Goal: Transaction & Acquisition: Obtain resource

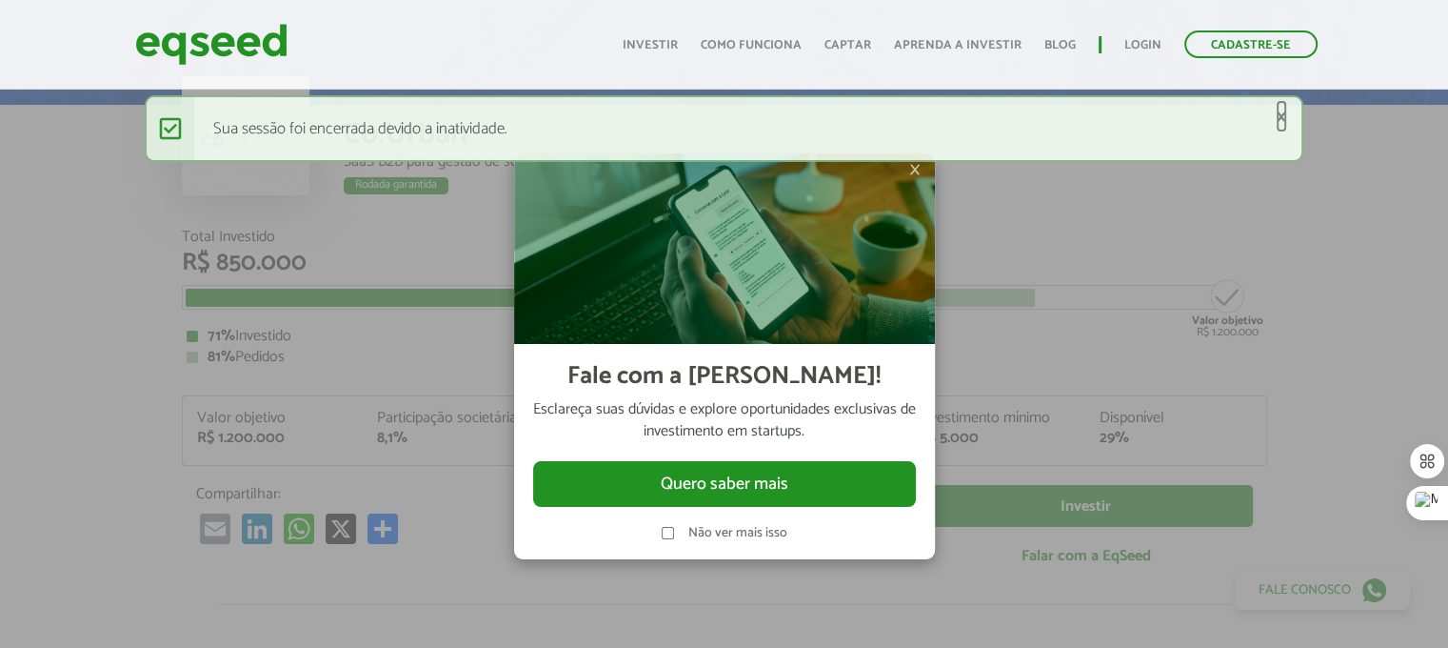
click at [1282, 119] on link "×" at bounding box center [1281, 117] width 11 height 20
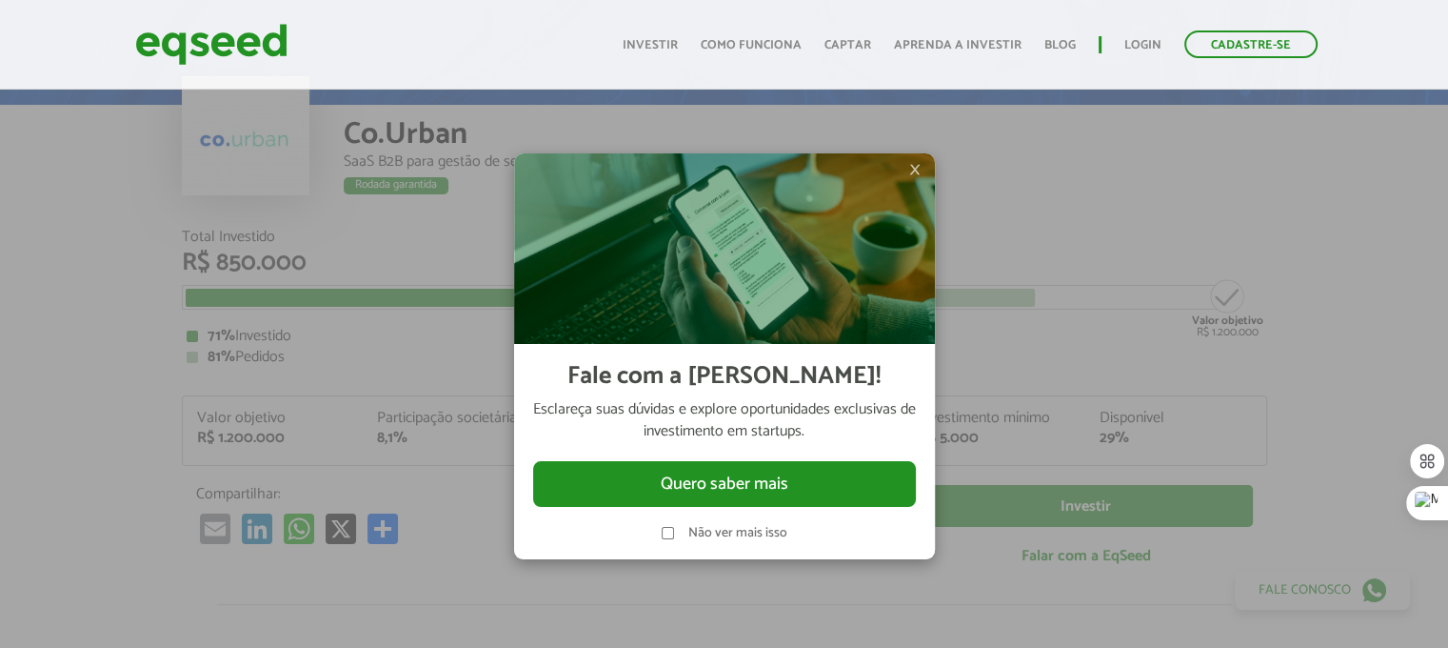
click at [918, 167] on span "×" at bounding box center [914, 169] width 11 height 23
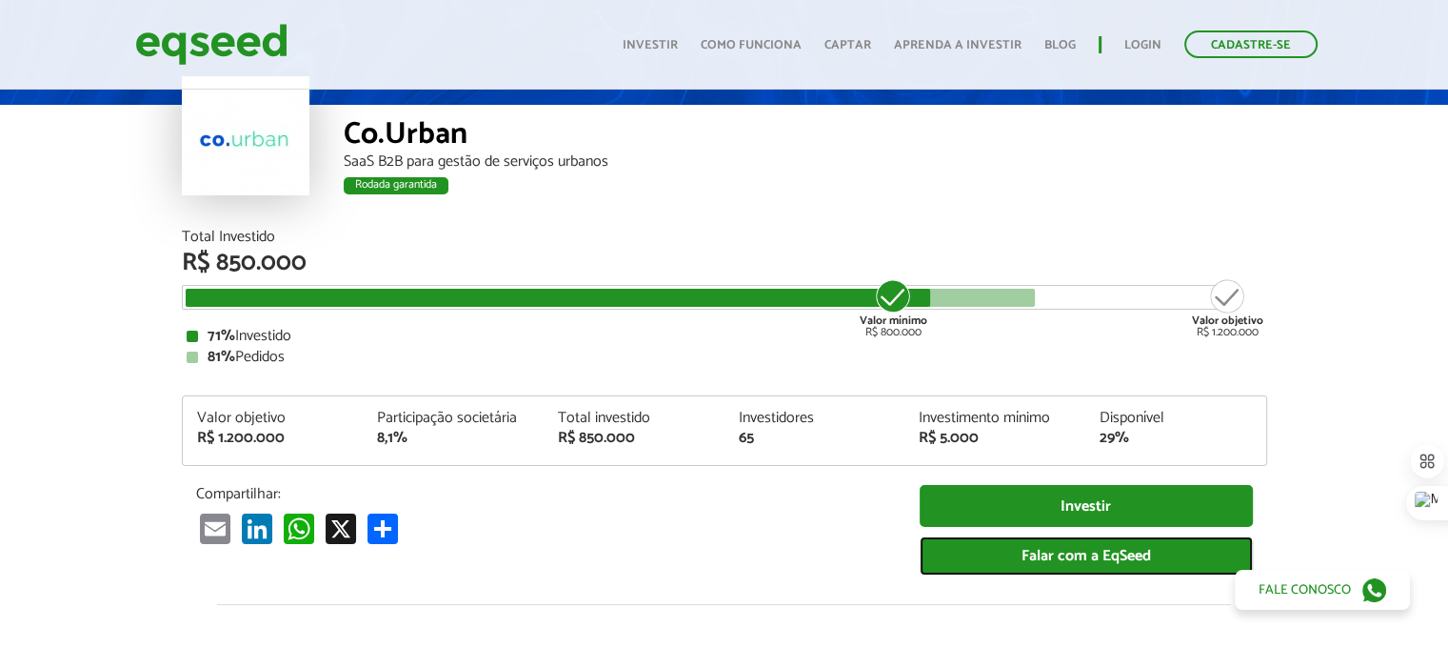
click at [1120, 555] on link "Falar com a EqSeed" at bounding box center [1086, 555] width 333 height 39
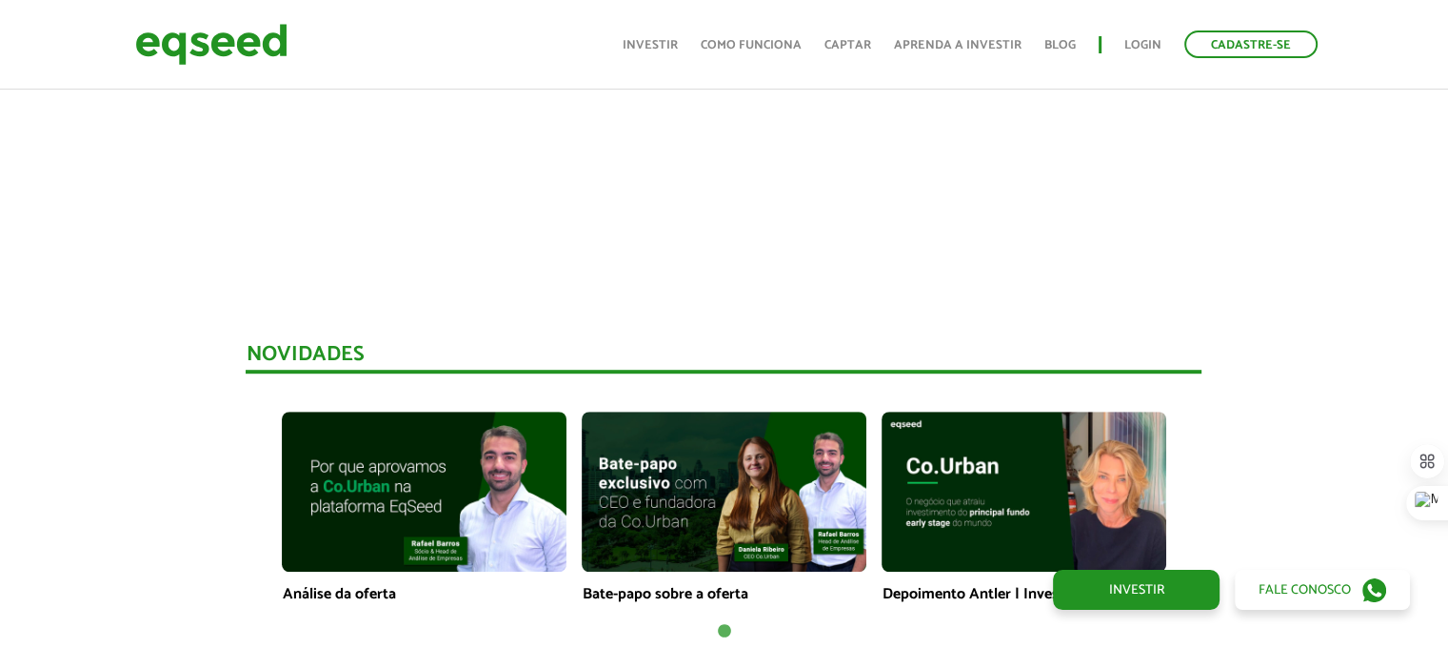
scroll to position [1333, 0]
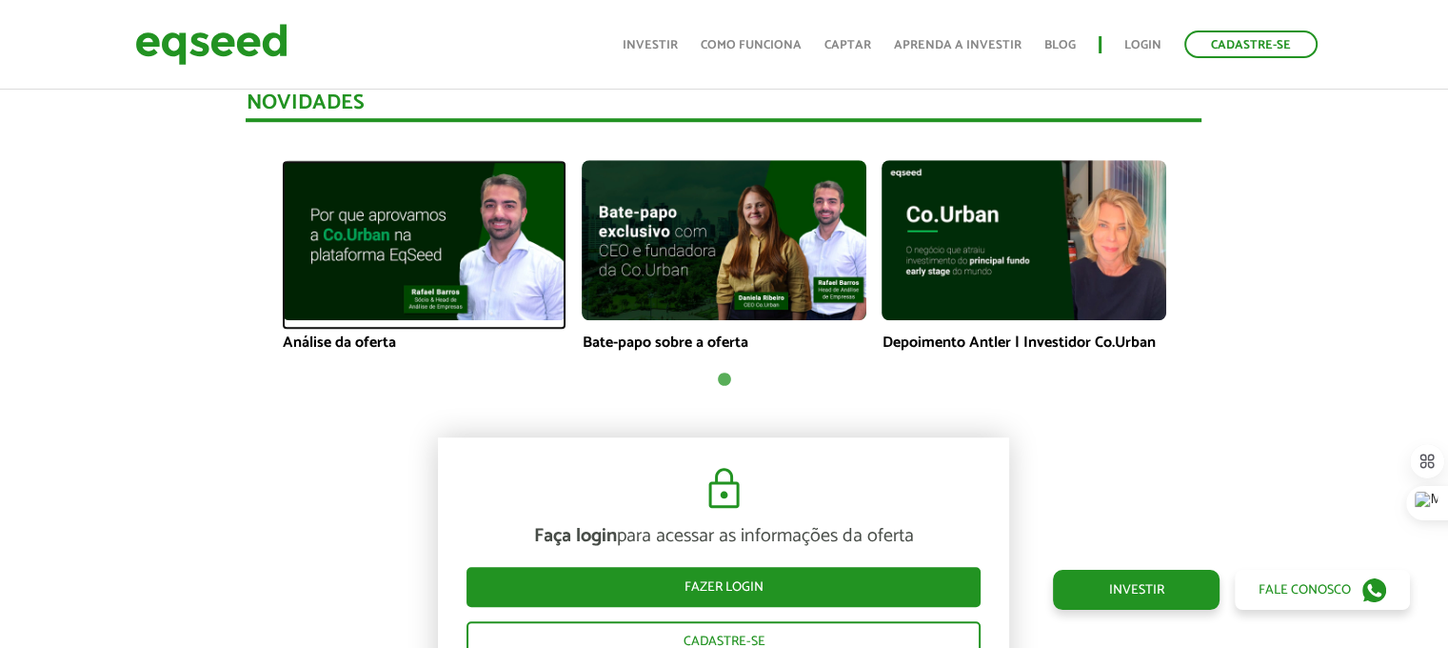
click at [457, 231] on img at bounding box center [424, 240] width 285 height 160
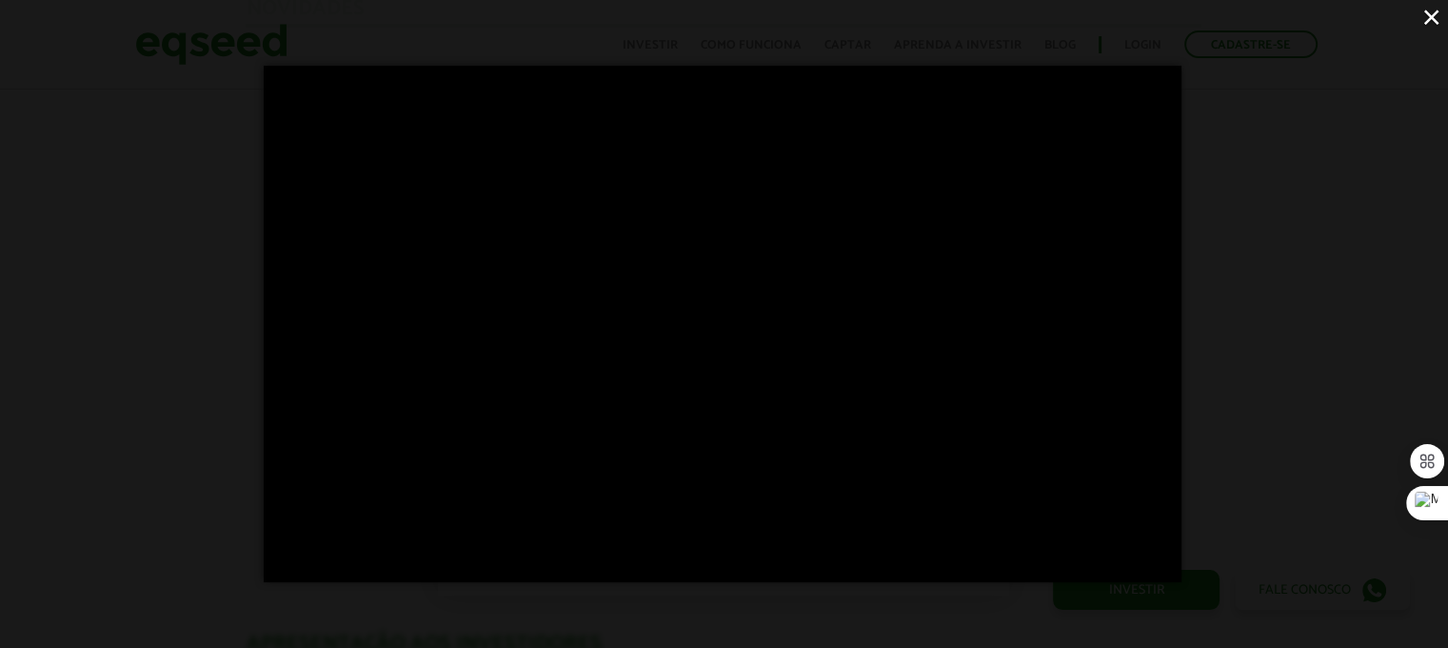
scroll to position [1428, 0]
click at [1429, 15] on button "×" at bounding box center [1431, 16] width 33 height 33
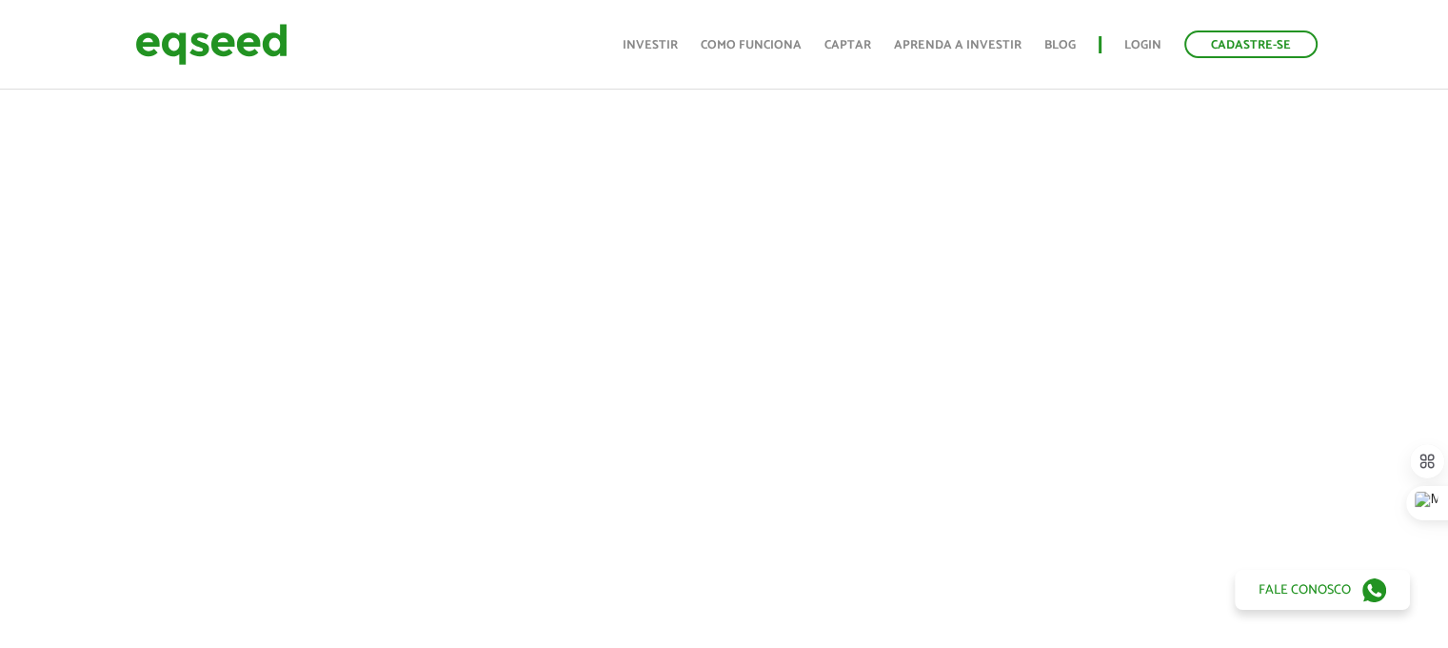
scroll to position [571, 0]
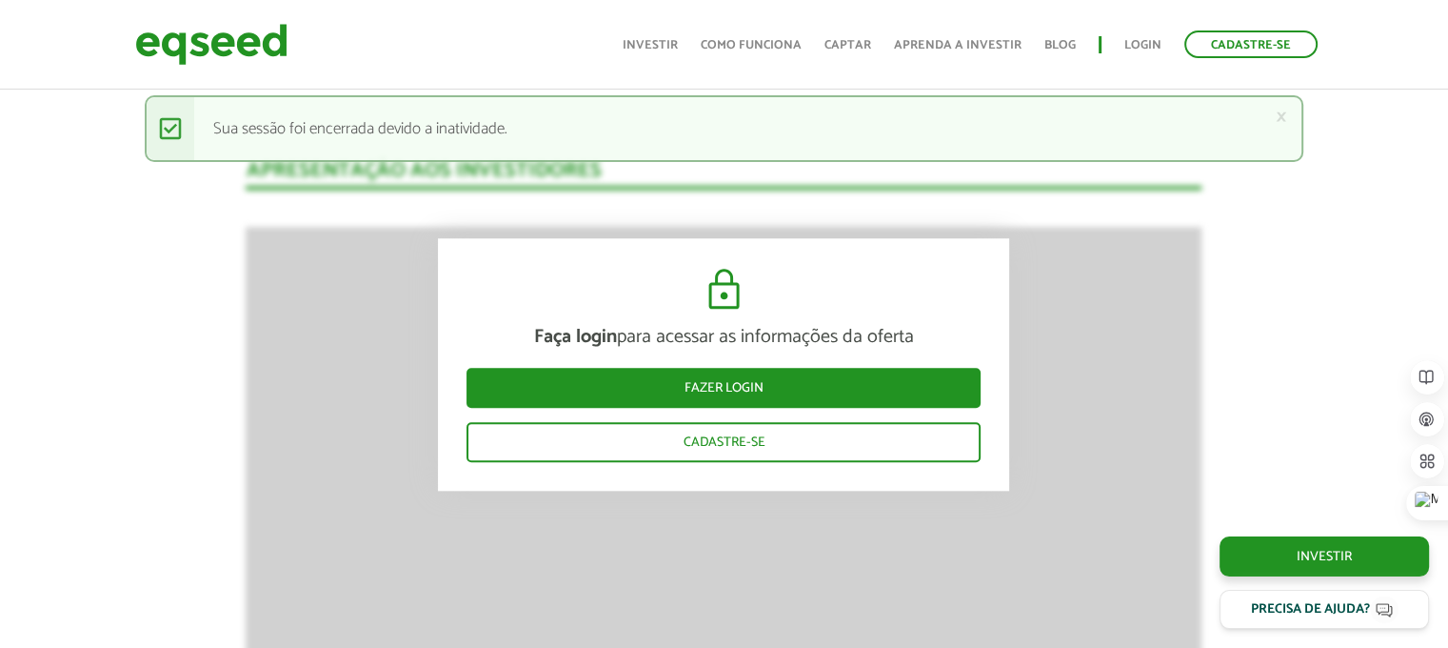
scroll to position [1905, 0]
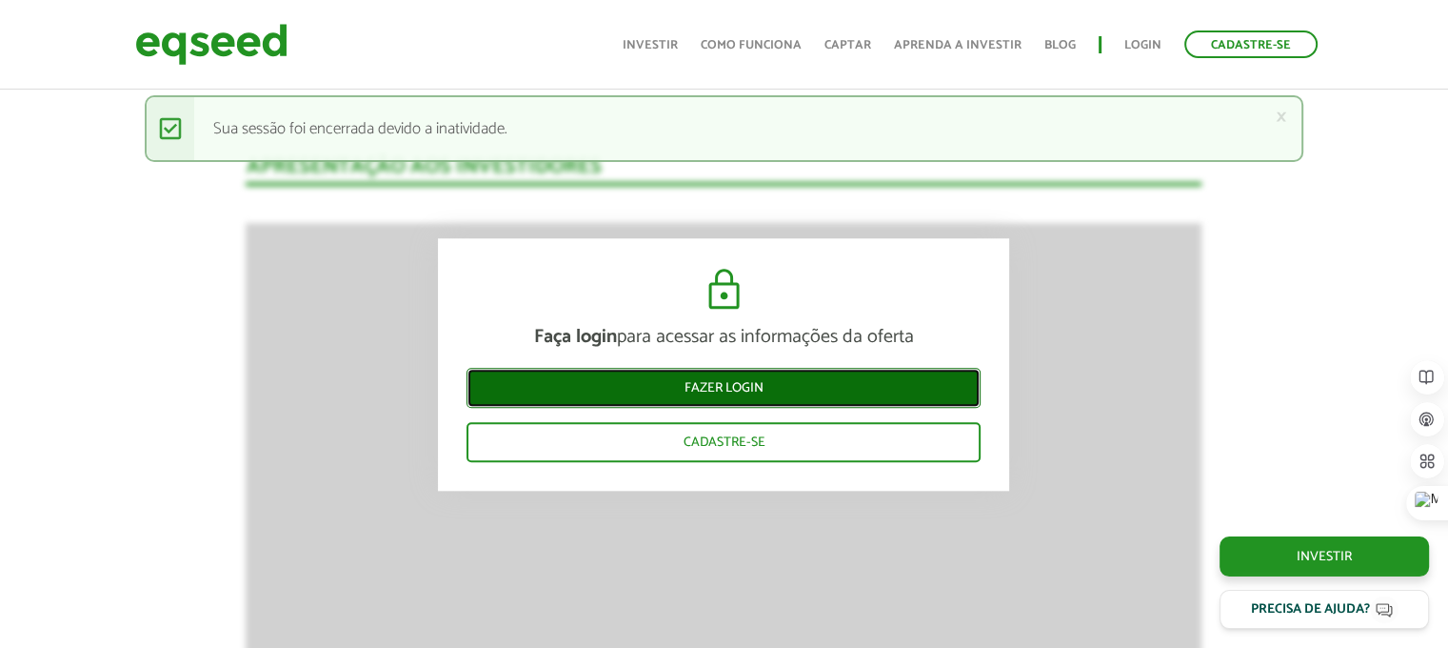
click at [696, 376] on link "Fazer login" at bounding box center [724, 388] width 514 height 40
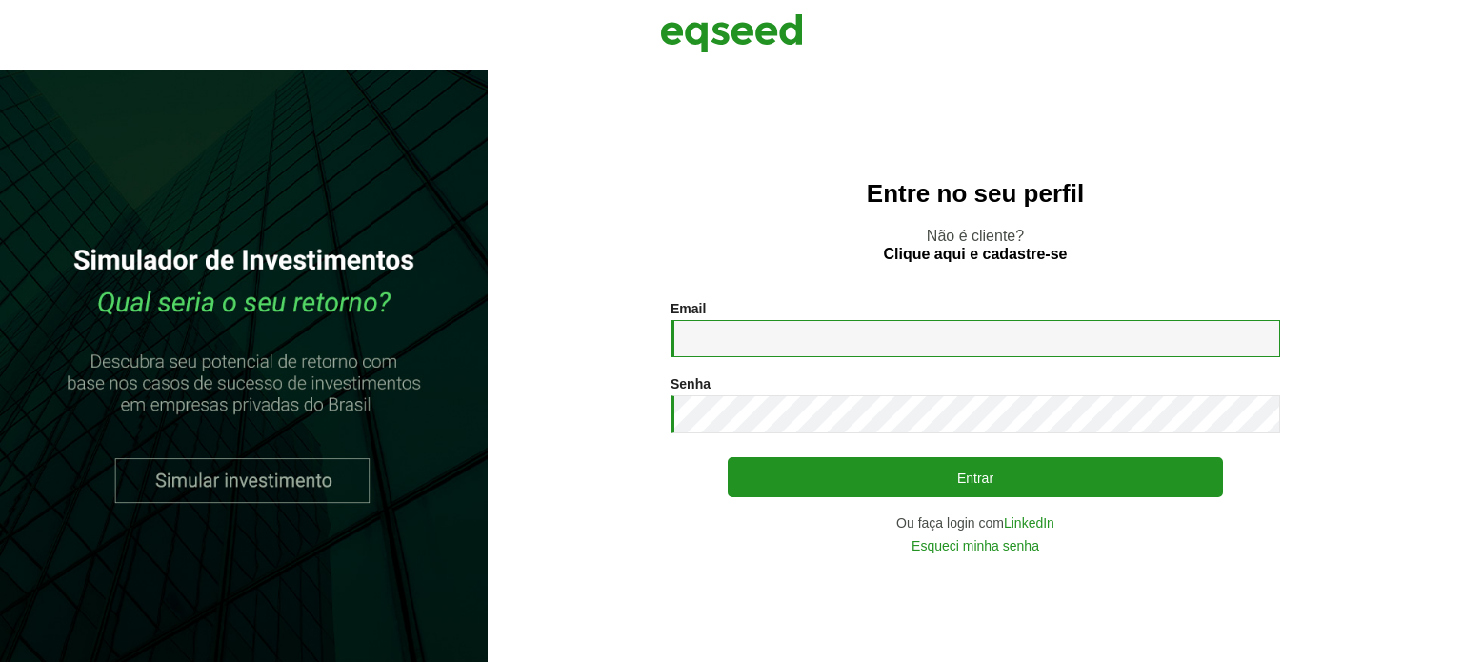
drag, startPoint x: 0, startPoint y: 0, endPoint x: 771, endPoint y: 340, distance: 842.9
click at [771, 340] on input "Email *" at bounding box center [974, 338] width 609 height 37
type input "**********"
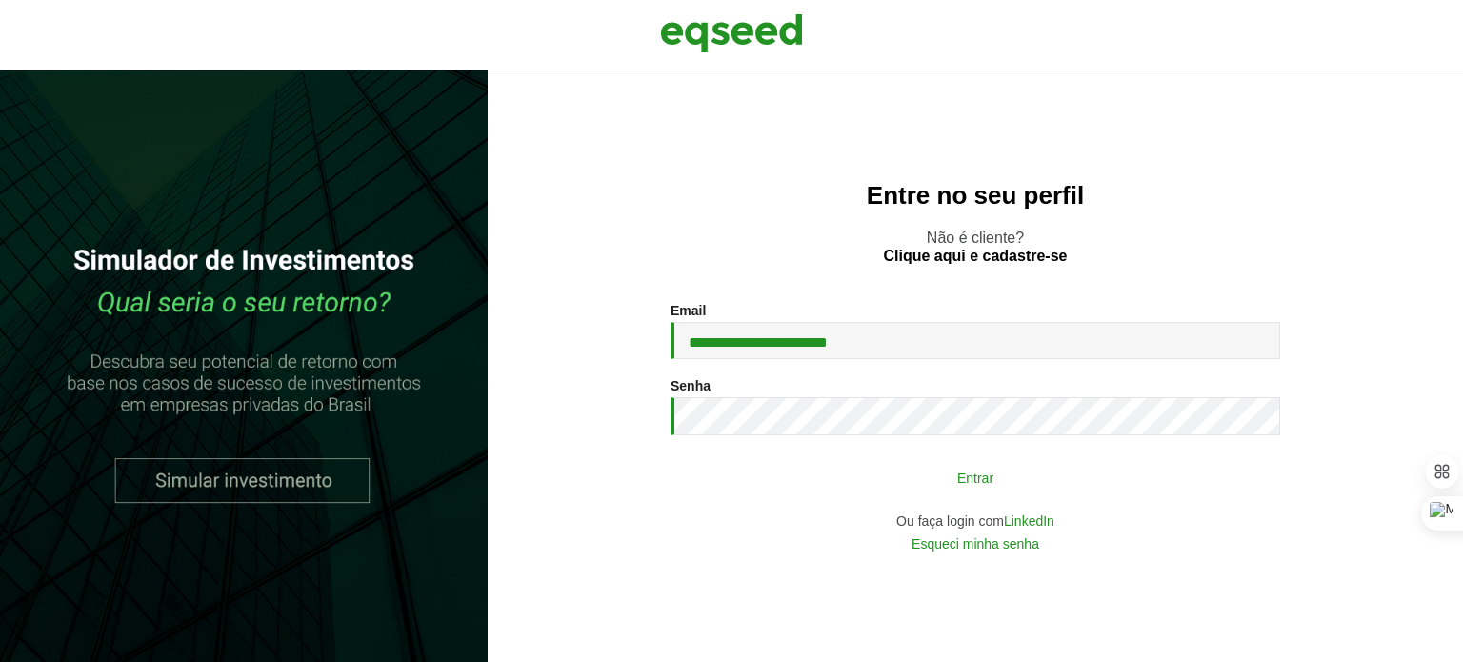
click at [943, 463] on button "Entrar" at bounding box center [975, 477] width 495 height 36
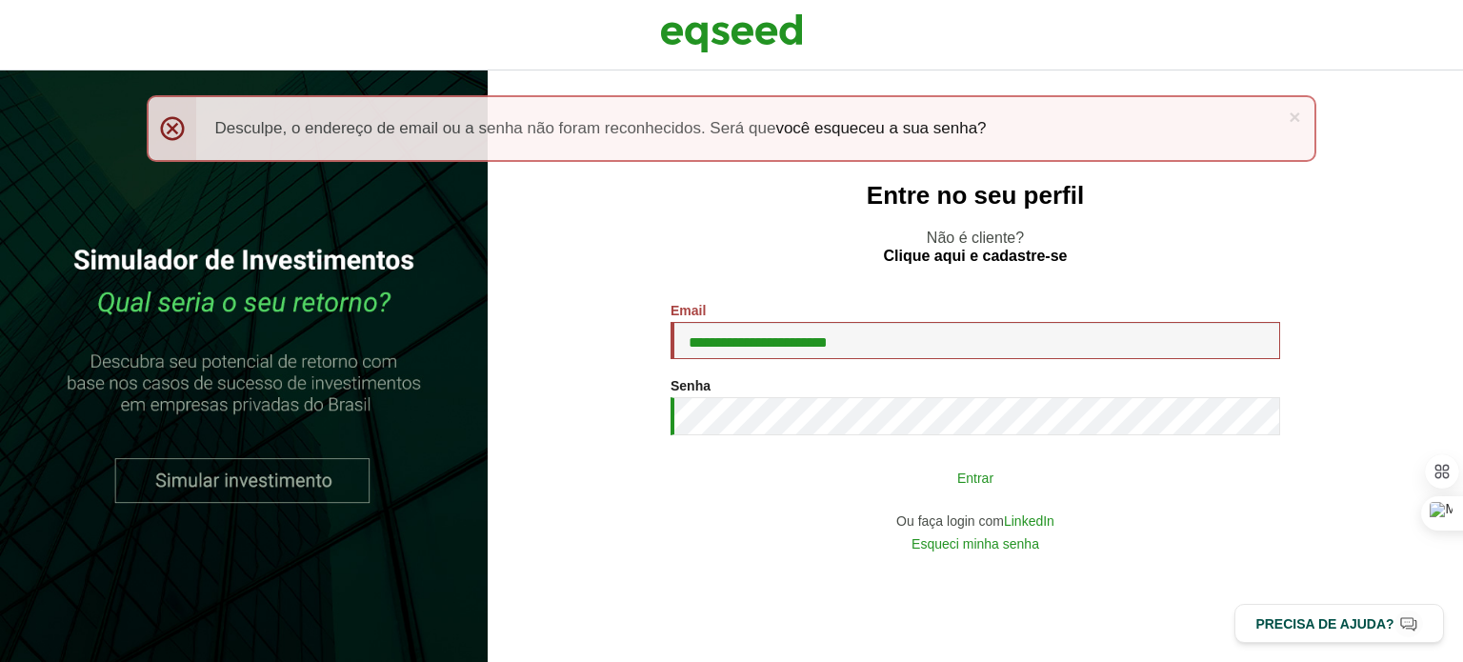
click at [1012, 484] on button "Entrar" at bounding box center [975, 477] width 495 height 36
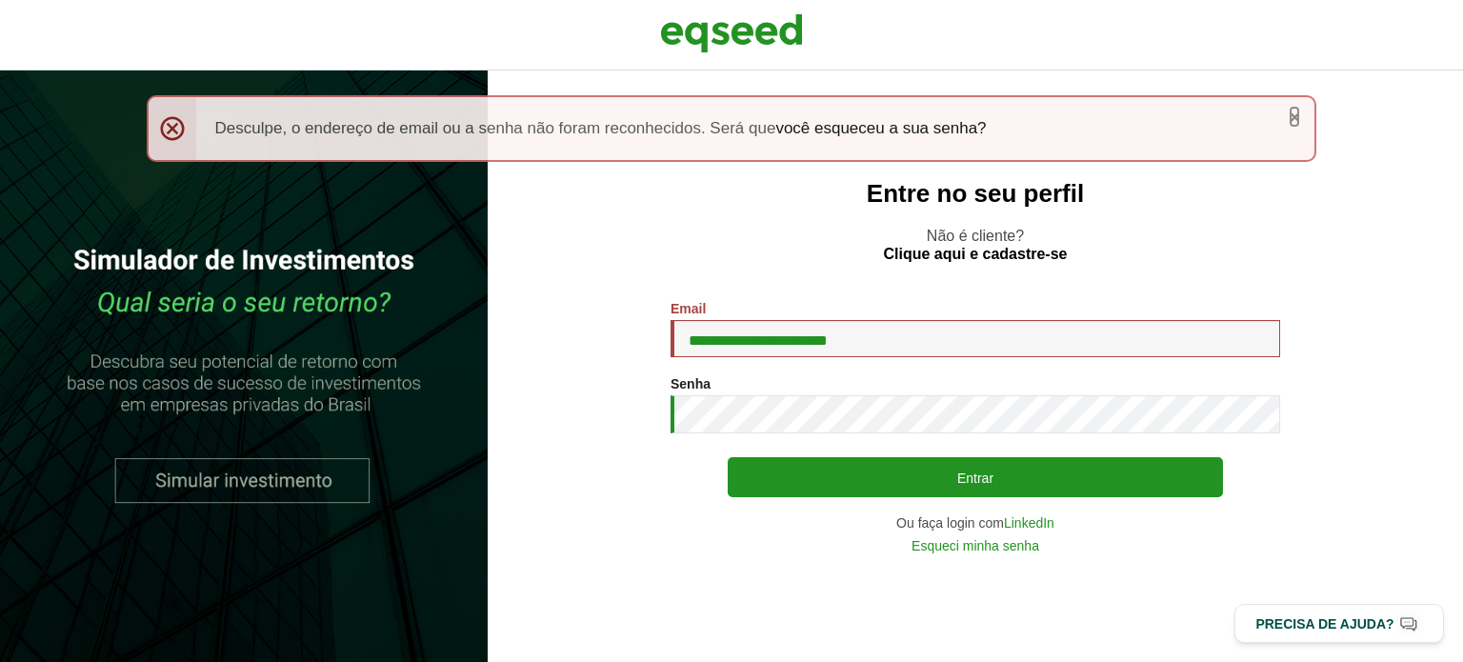
click at [1294, 111] on link "×" at bounding box center [1293, 117] width 11 height 20
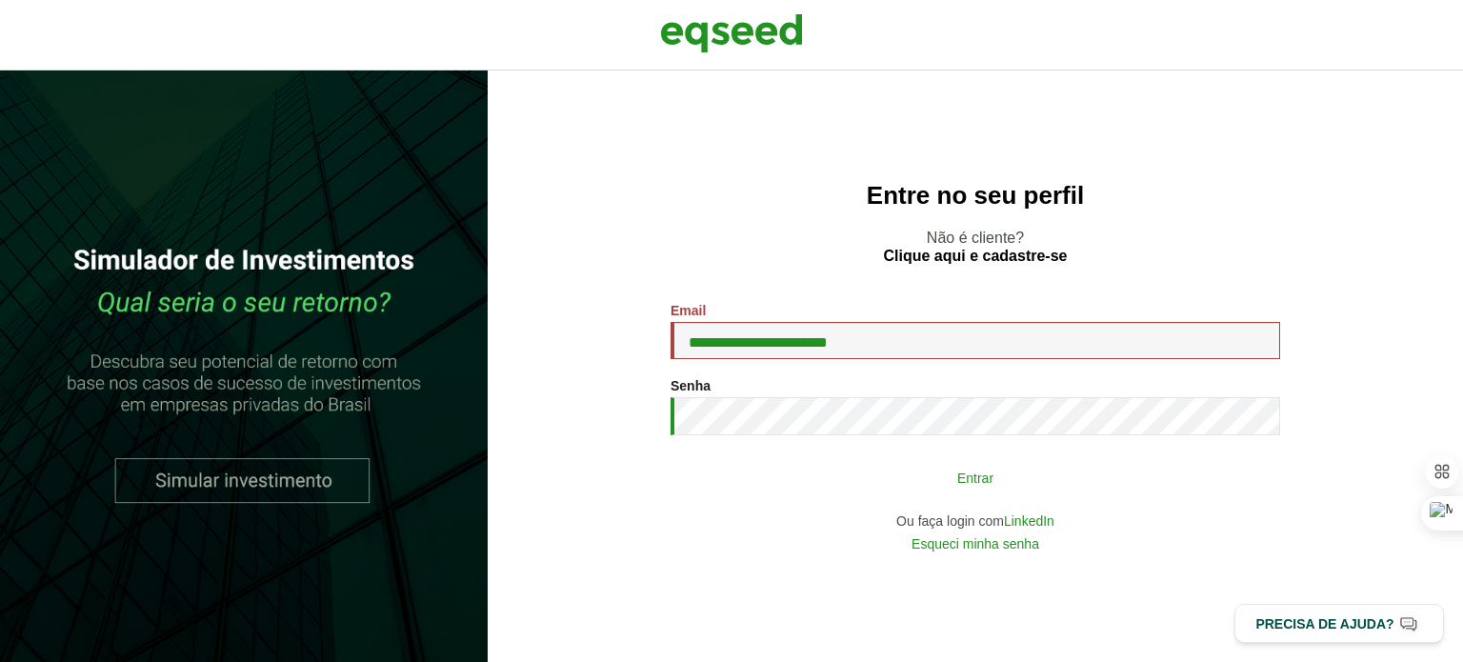
click at [948, 472] on button "Entrar" at bounding box center [975, 477] width 495 height 36
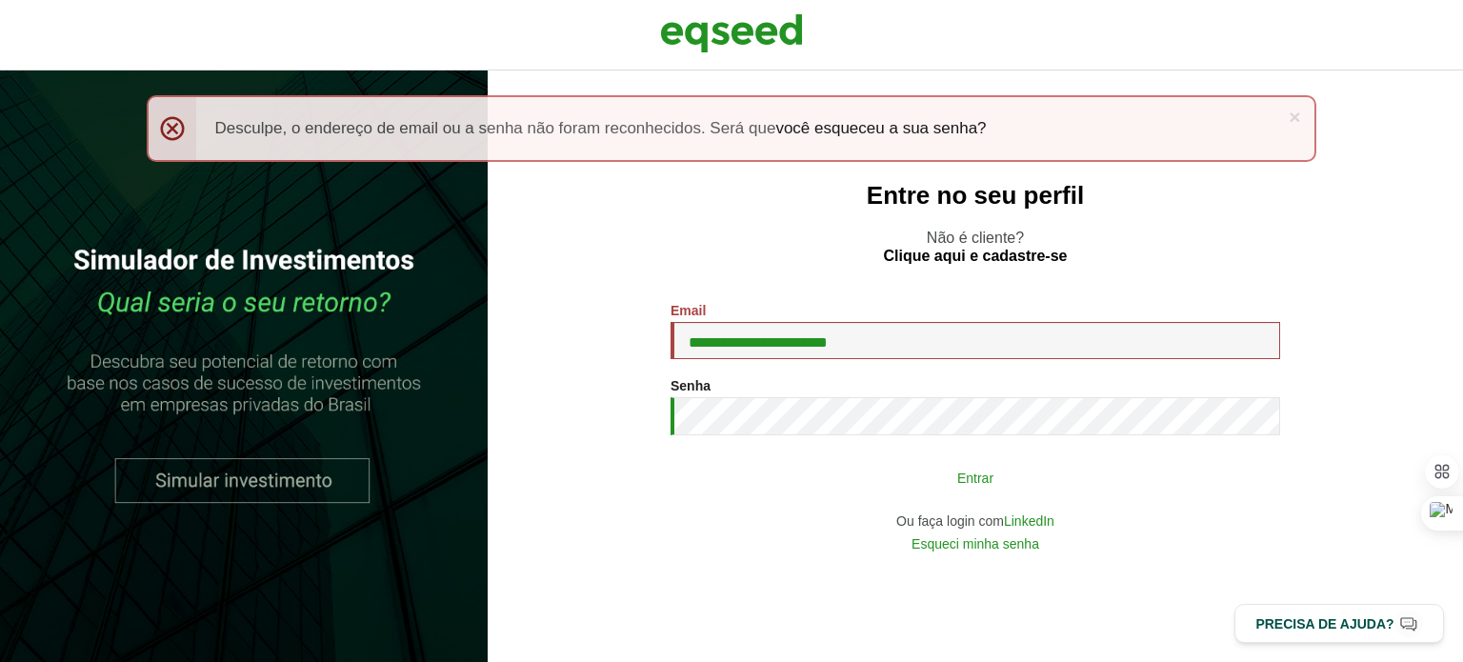
click at [953, 465] on button "Entrar" at bounding box center [975, 477] width 495 height 36
click at [948, 459] on div "**********" at bounding box center [974, 427] width 609 height 248
click at [967, 472] on button "Entrar" at bounding box center [975, 477] width 495 height 36
click at [998, 461] on button "Entrar" at bounding box center [975, 477] width 495 height 36
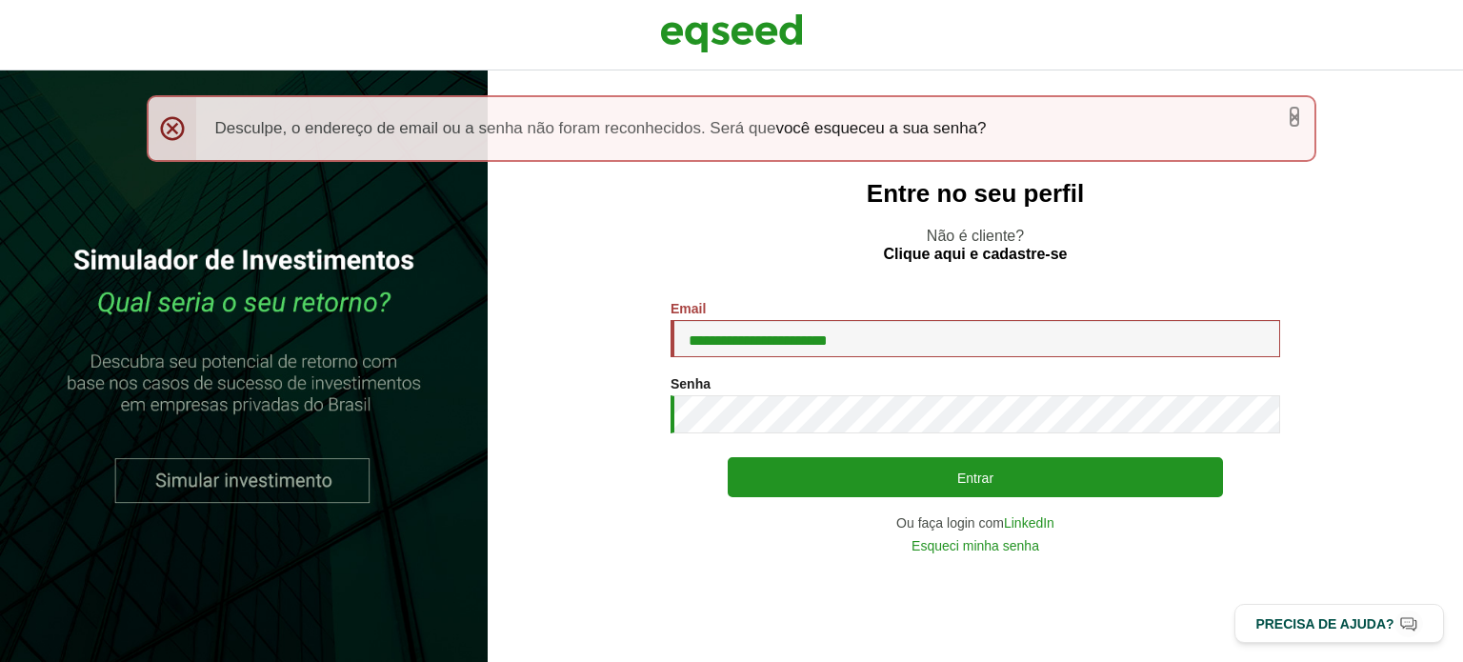
click at [1294, 113] on link "×" at bounding box center [1293, 117] width 11 height 20
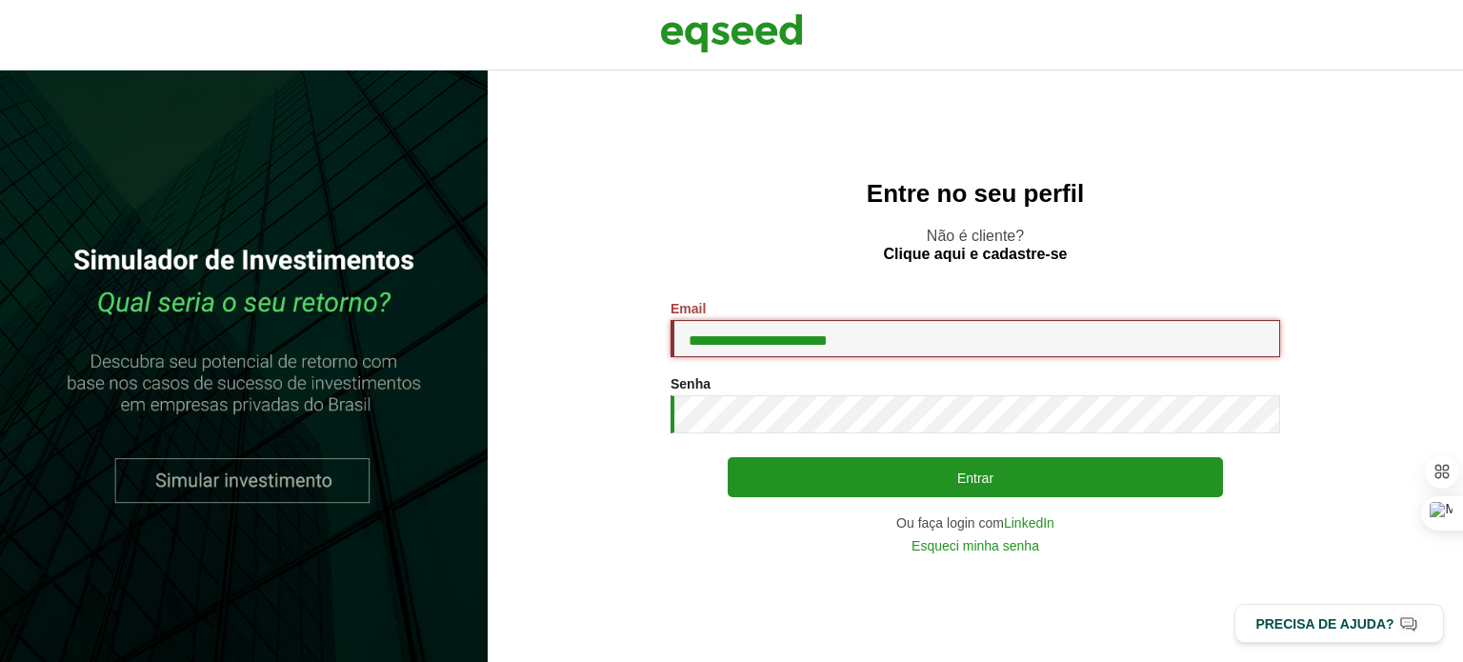
drag, startPoint x: 868, startPoint y: 334, endPoint x: 632, endPoint y: 330, distance: 235.2
click at [632, 330] on section "**********" at bounding box center [975, 426] width 899 height 251
type input "**********"
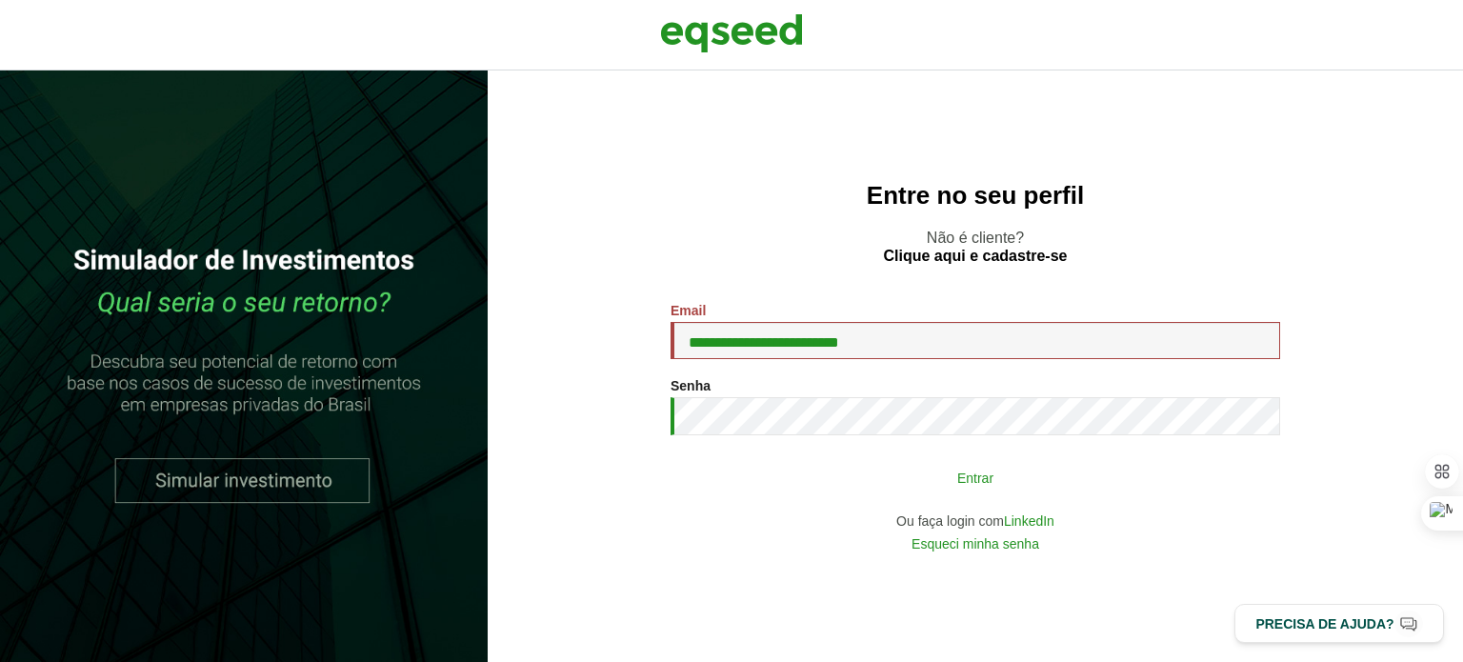
click at [948, 473] on button "Entrar" at bounding box center [975, 477] width 495 height 36
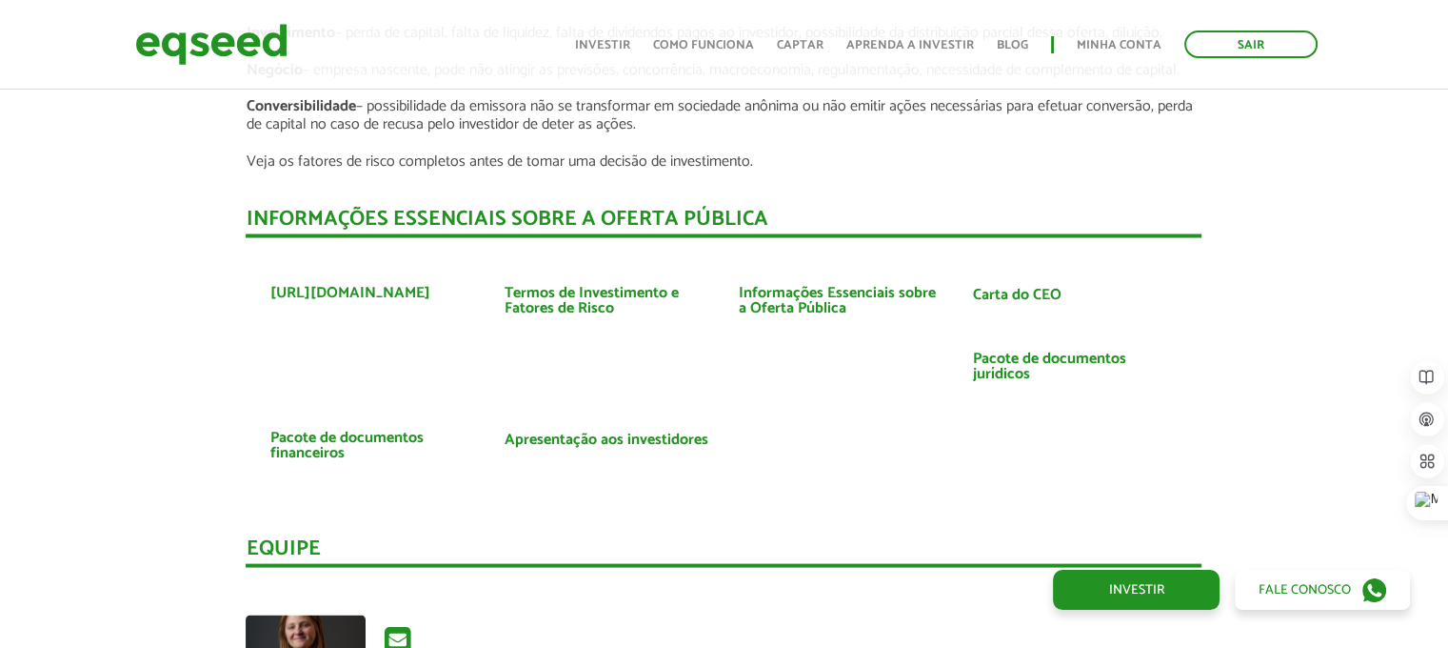
scroll to position [3619, 0]
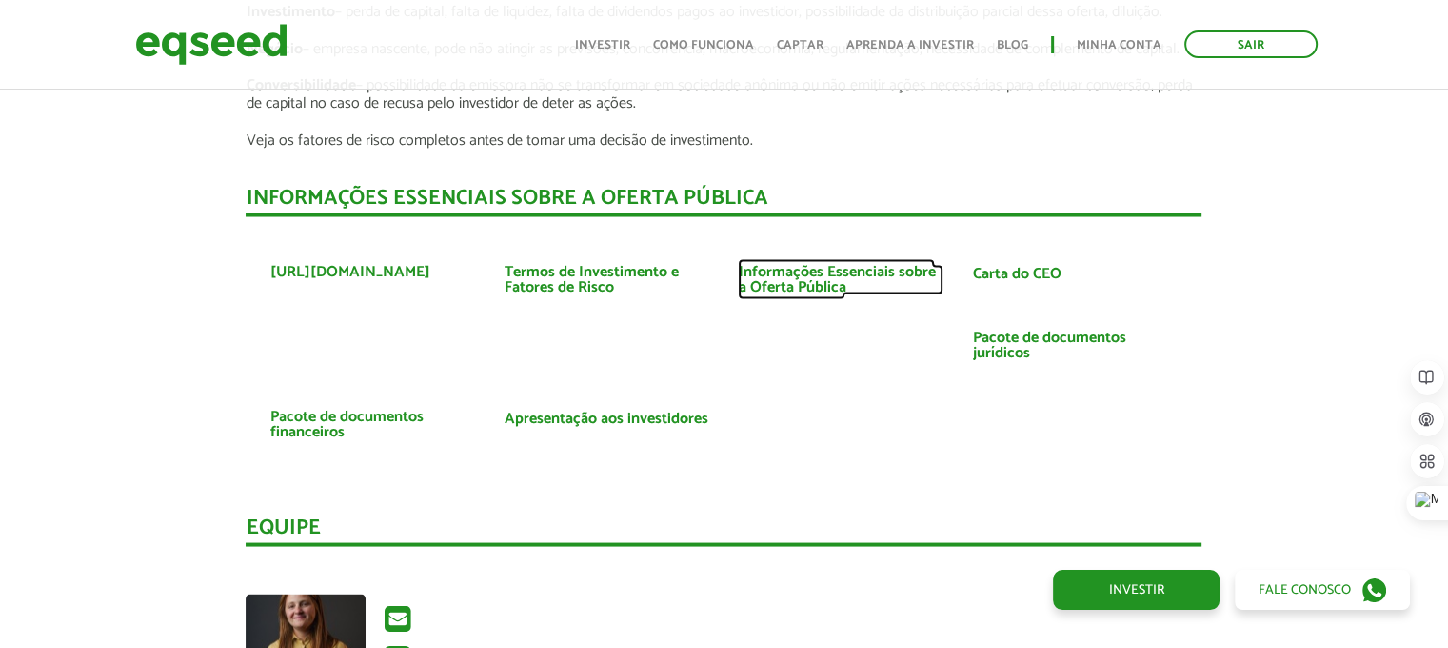
click at [833, 267] on link "Informações Essenciais sobre a Oferta Pública" at bounding box center [841, 279] width 206 height 30
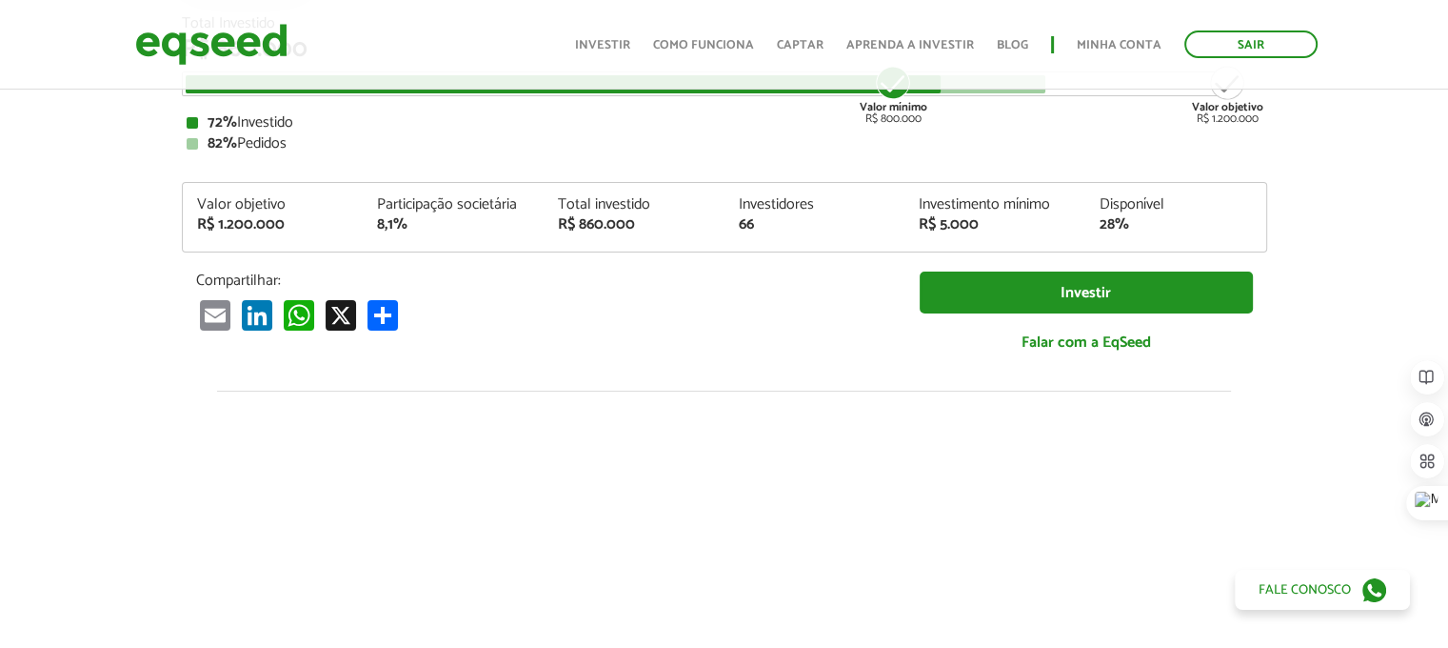
scroll to position [190, 0]
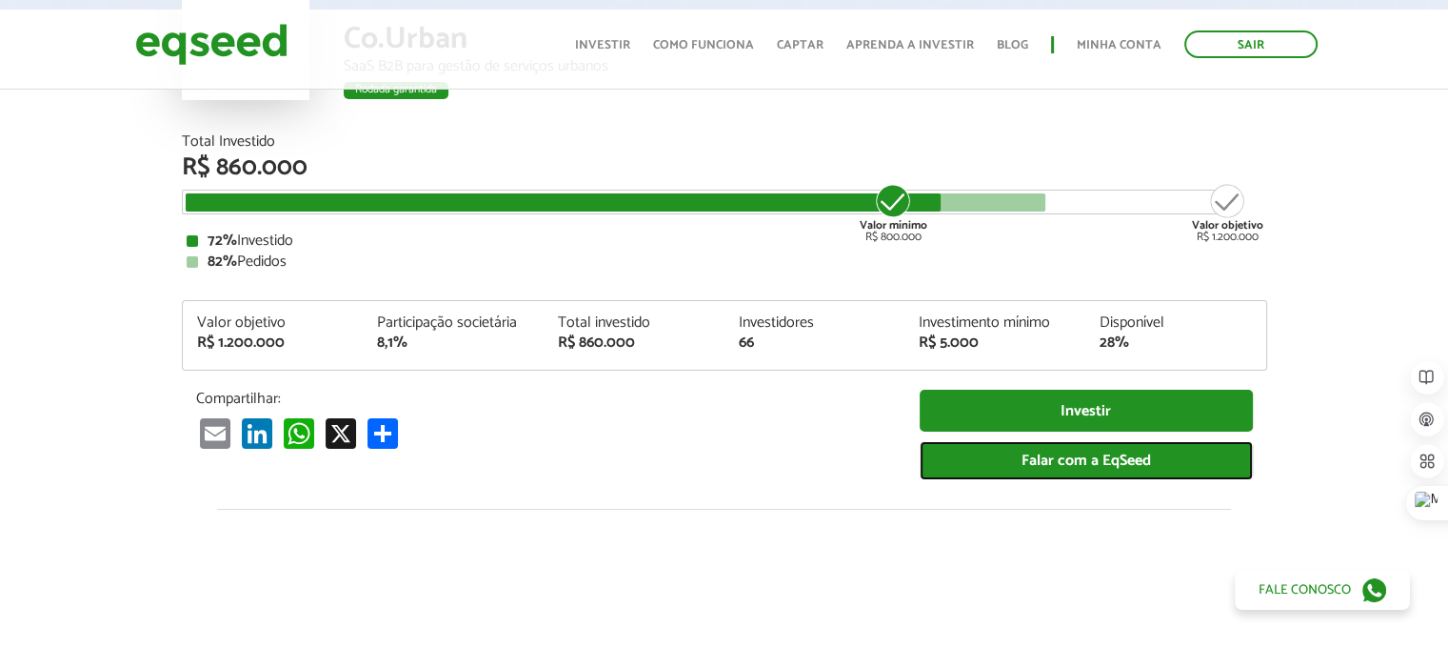
click at [1136, 456] on link "Falar com a EqSeed" at bounding box center [1086, 460] width 333 height 39
